Goal: Task Accomplishment & Management: Complete application form

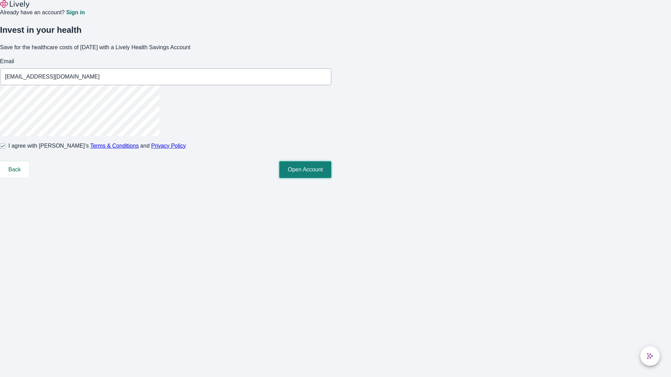
click at [331, 178] on button "Open Account" at bounding box center [305, 169] width 52 height 17
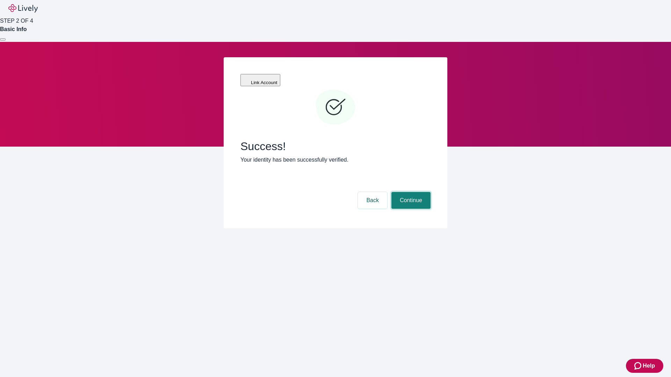
click at [410, 192] on button "Continue" at bounding box center [410, 200] width 39 height 17
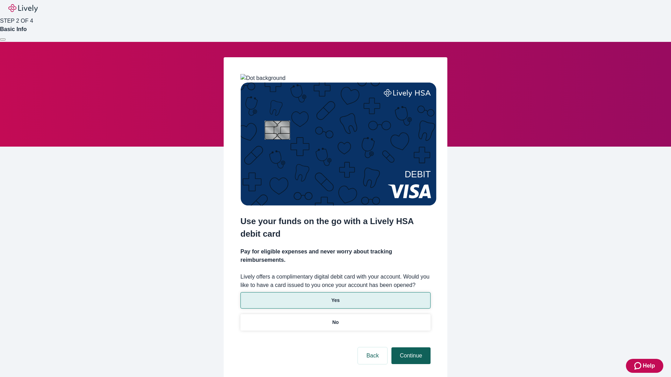
click at [335, 319] on p "No" at bounding box center [335, 322] width 7 height 7
click at [410, 348] on button "Continue" at bounding box center [410, 356] width 39 height 17
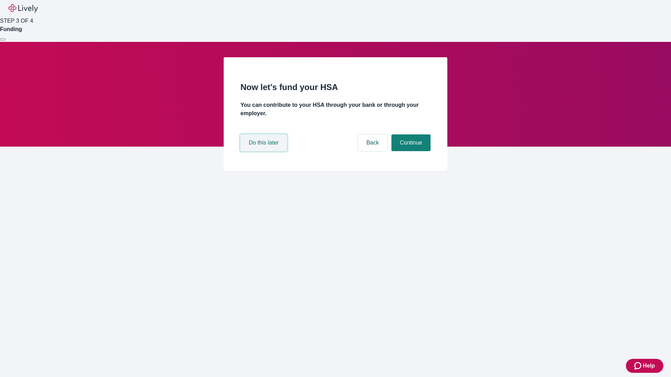
click at [265, 151] on button "Do this later" at bounding box center [263, 143] width 46 height 17
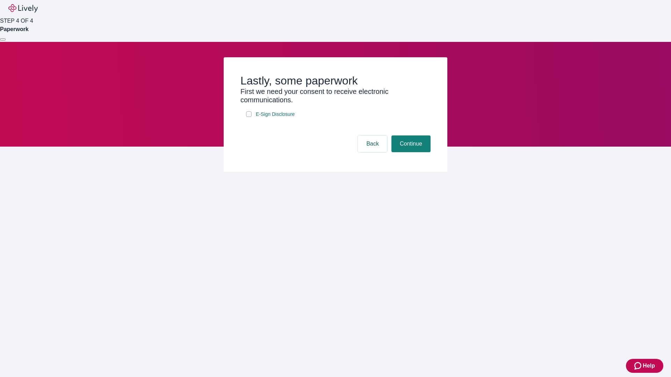
click at [249, 117] on input "E-Sign Disclosure" at bounding box center [249, 114] width 6 height 6
checkbox input "true"
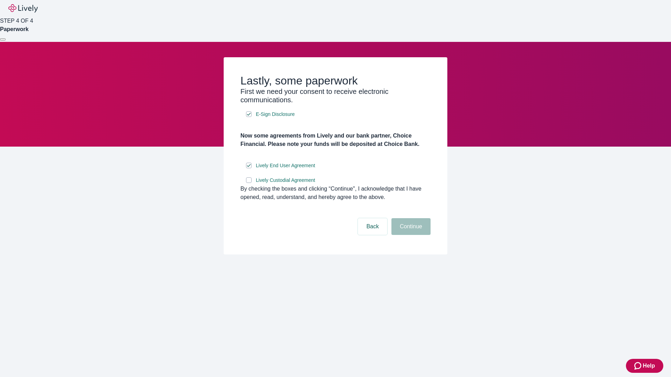
click at [249, 183] on input "Lively Custodial Agreement" at bounding box center [249, 181] width 6 height 6
checkbox input "true"
click at [410, 235] on button "Continue" at bounding box center [410, 226] width 39 height 17
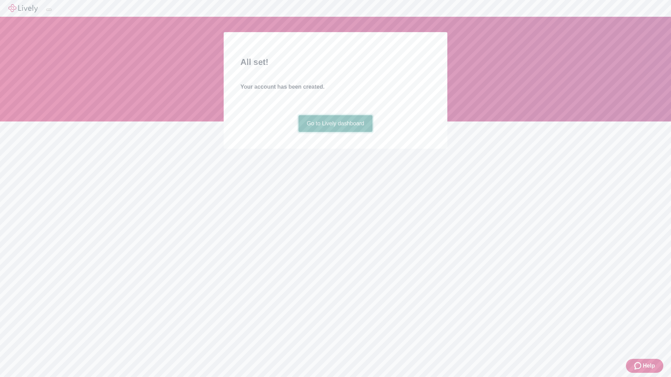
click at [335, 132] on link "Go to Lively dashboard" at bounding box center [335, 123] width 74 height 17
